Goal: Transaction & Acquisition: Purchase product/service

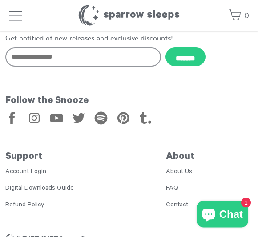
scroll to position [779, 0]
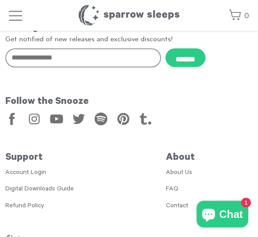
click at [146, 19] on h1 "Sparrow Sleeps" at bounding box center [129, 15] width 102 height 22
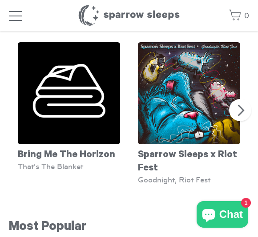
scroll to position [760, 0]
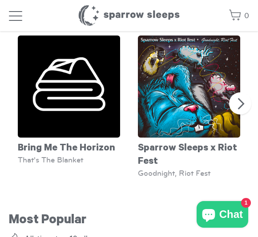
click at [246, 111] on button "Next" at bounding box center [240, 103] width 22 height 22
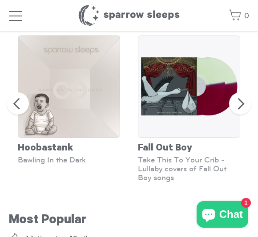
click at [249, 103] on button "Next" at bounding box center [240, 103] width 22 height 22
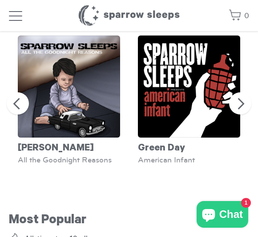
click at [244, 110] on button "Next" at bounding box center [240, 103] width 22 height 22
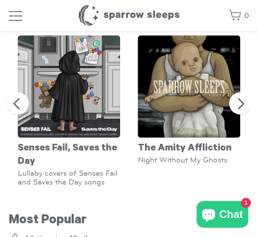
click at [247, 112] on button "Next" at bounding box center [240, 103] width 22 height 22
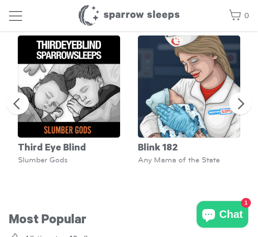
click at [243, 110] on button "Next" at bounding box center [240, 103] width 22 height 22
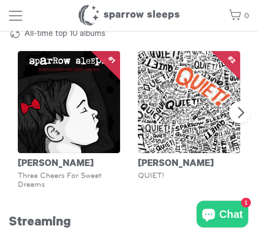
scroll to position [975, 0]
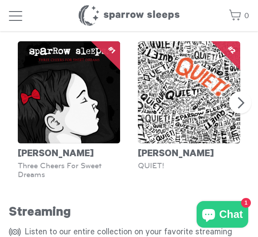
click at [234, 114] on button "Next" at bounding box center [240, 102] width 22 height 22
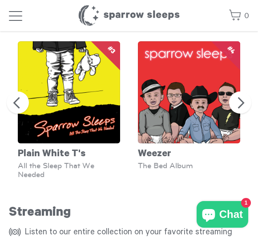
click at [236, 109] on button "Next" at bounding box center [240, 102] width 22 height 22
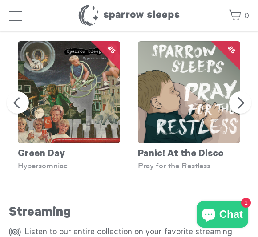
click at [206, 102] on img at bounding box center [189, 92] width 102 height 102
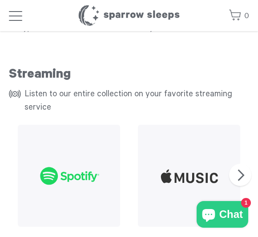
scroll to position [1115, 0]
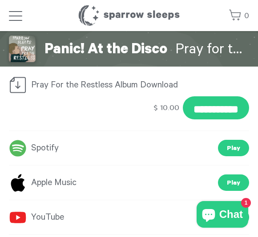
scroll to position [349, 0]
